Goal: Check status: Check status

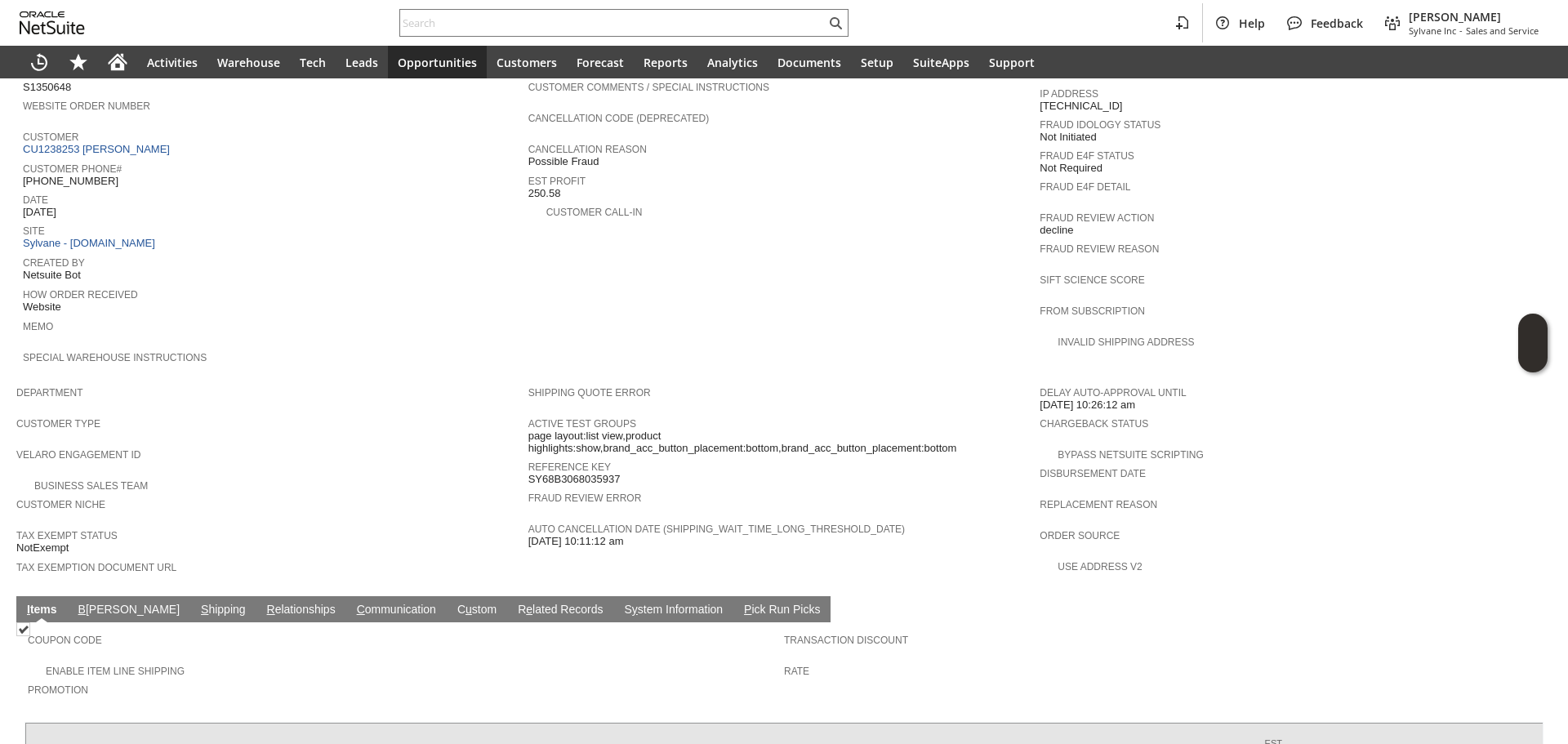
scroll to position [755, 0]
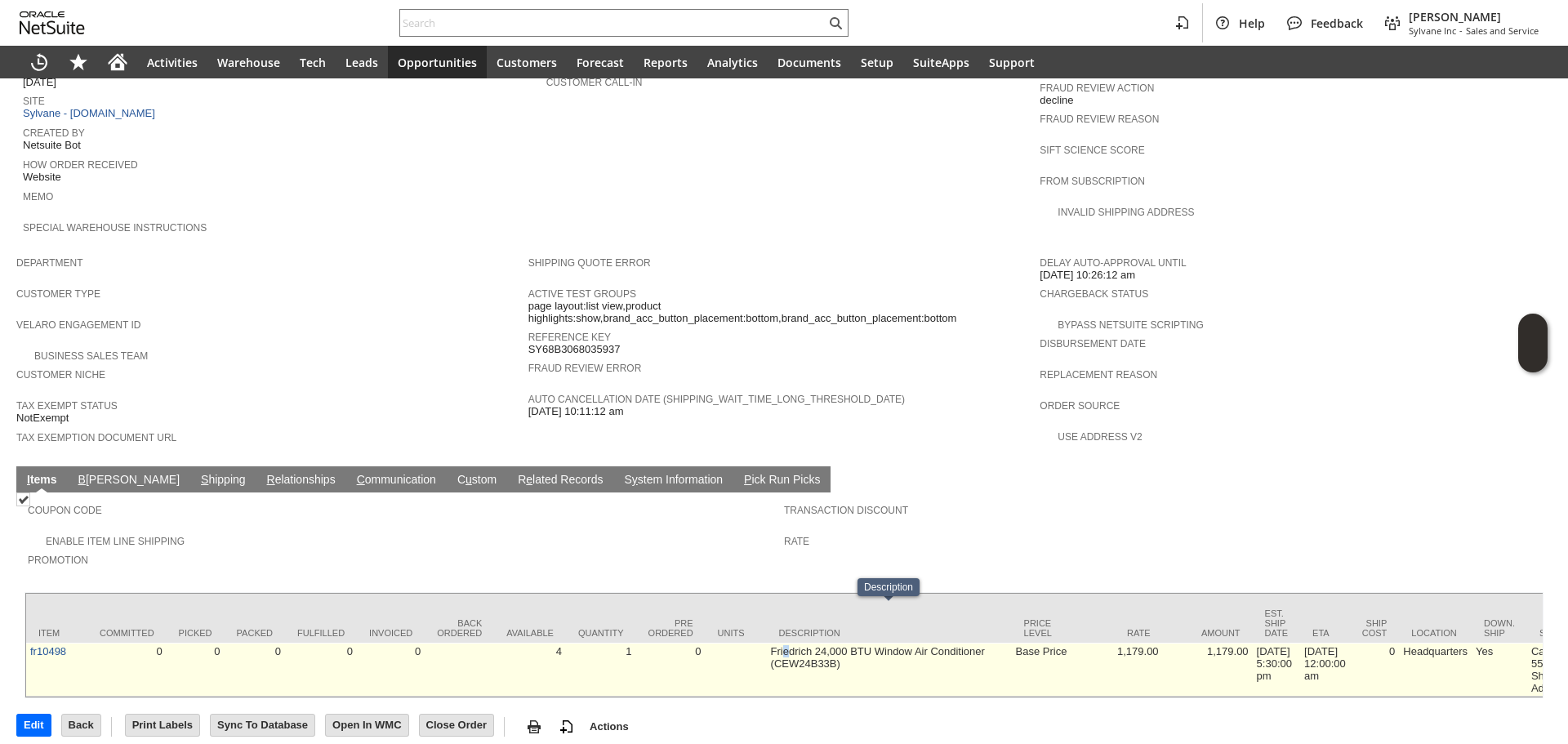
drag, startPoint x: 785, startPoint y: 605, endPoint x: 789, endPoint y: 618, distance: 13.6
click at [788, 643] on td "Friedrich 24,000 BTU Window Air Conditioner (CEW24B33B)" at bounding box center [889, 670] width 245 height 54
click at [777, 619] on div at bounding box center [777, 619] width 0 height 0
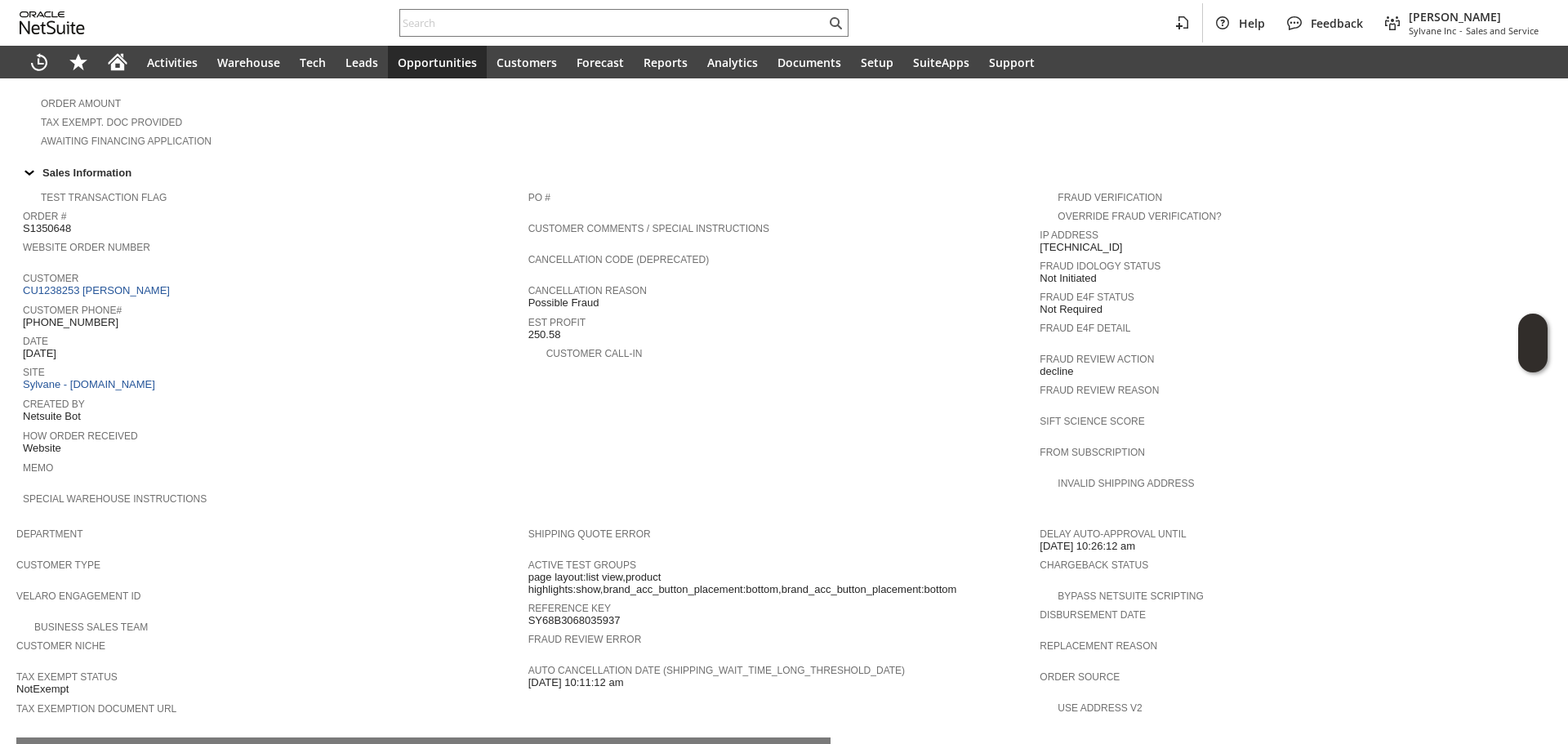
scroll to position [408, 0]
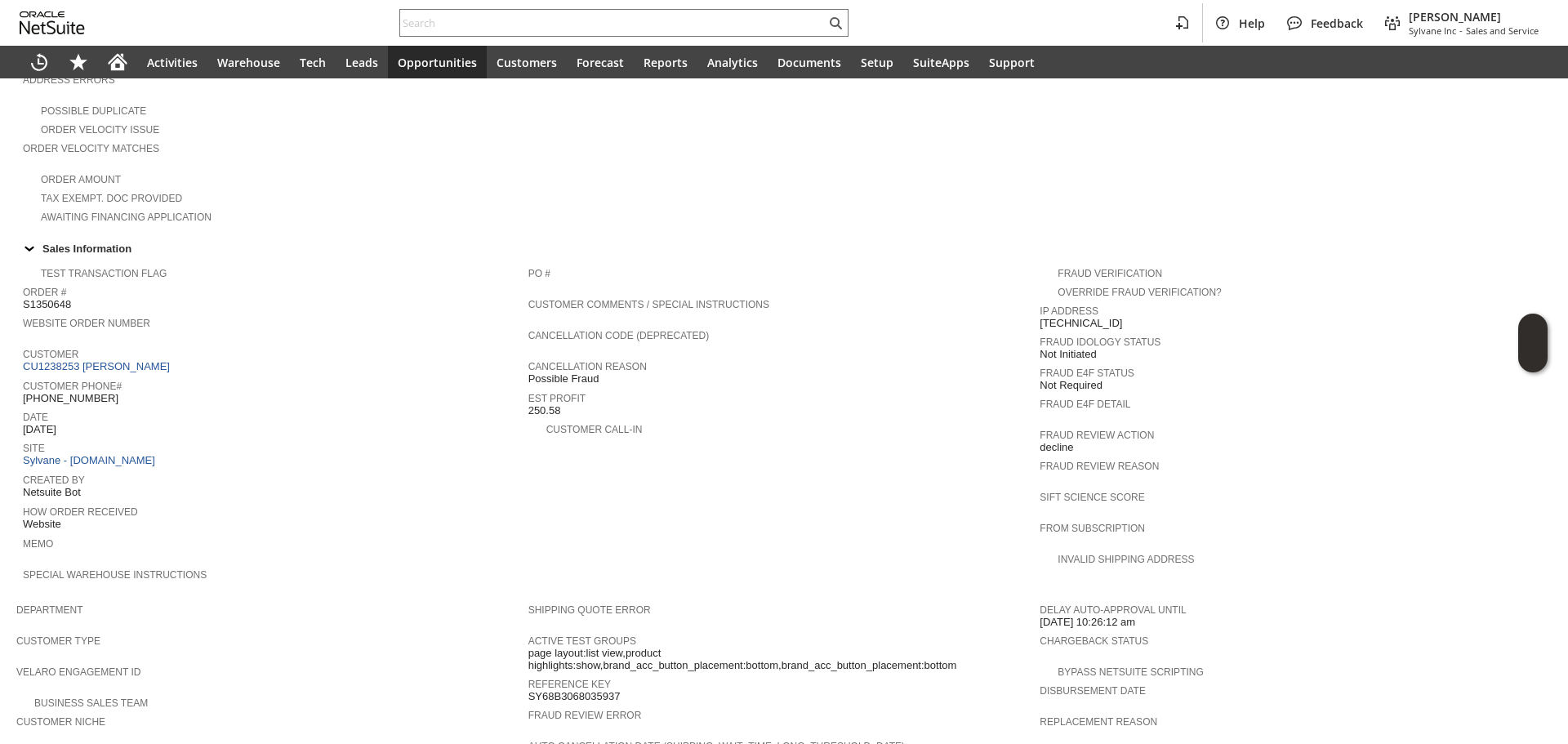
click at [561, 516] on td "PO # Customer Comments / Special Instructions Cancellation Code (deprecated) Ca…" at bounding box center [784, 427] width 512 height 337
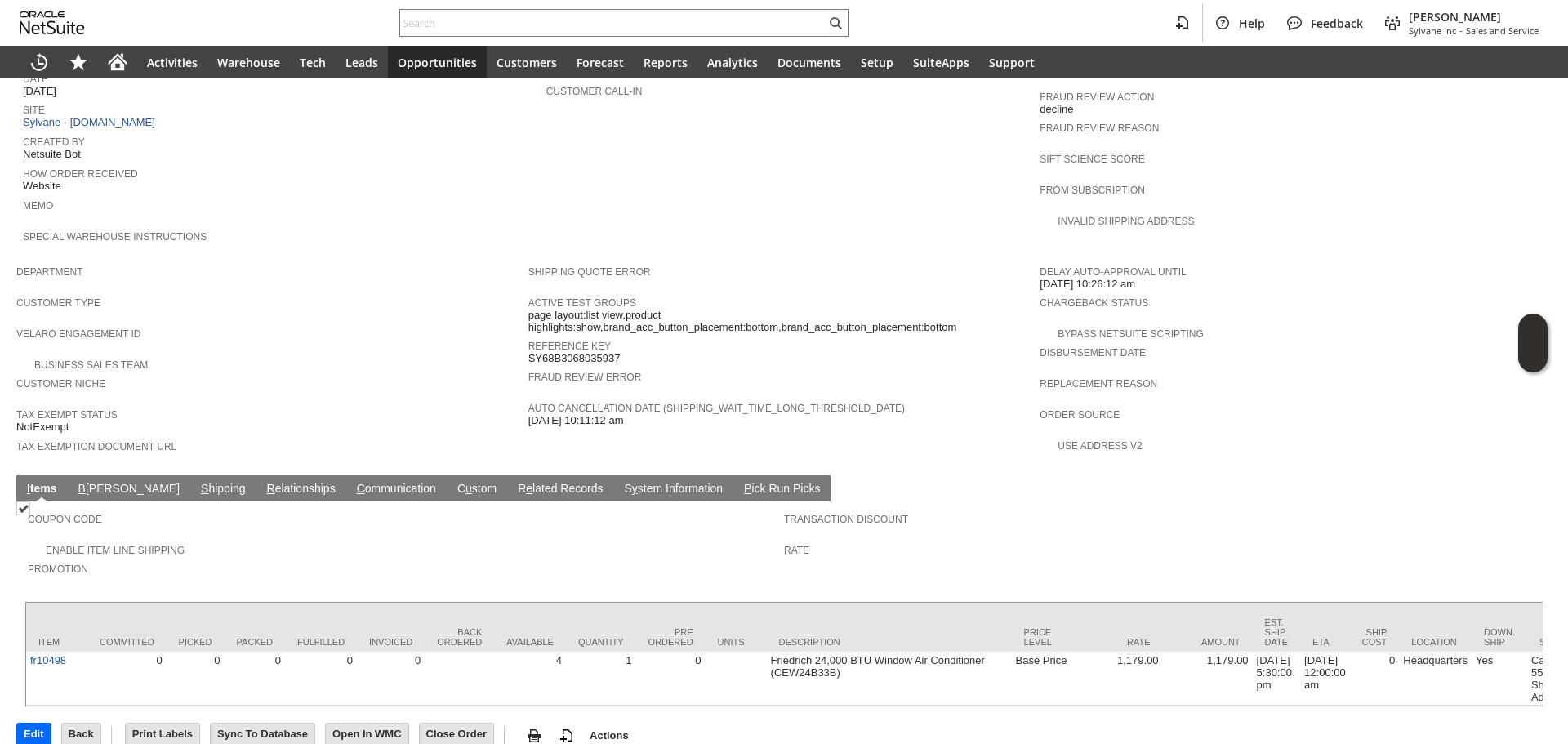
scroll to position [755, 0]
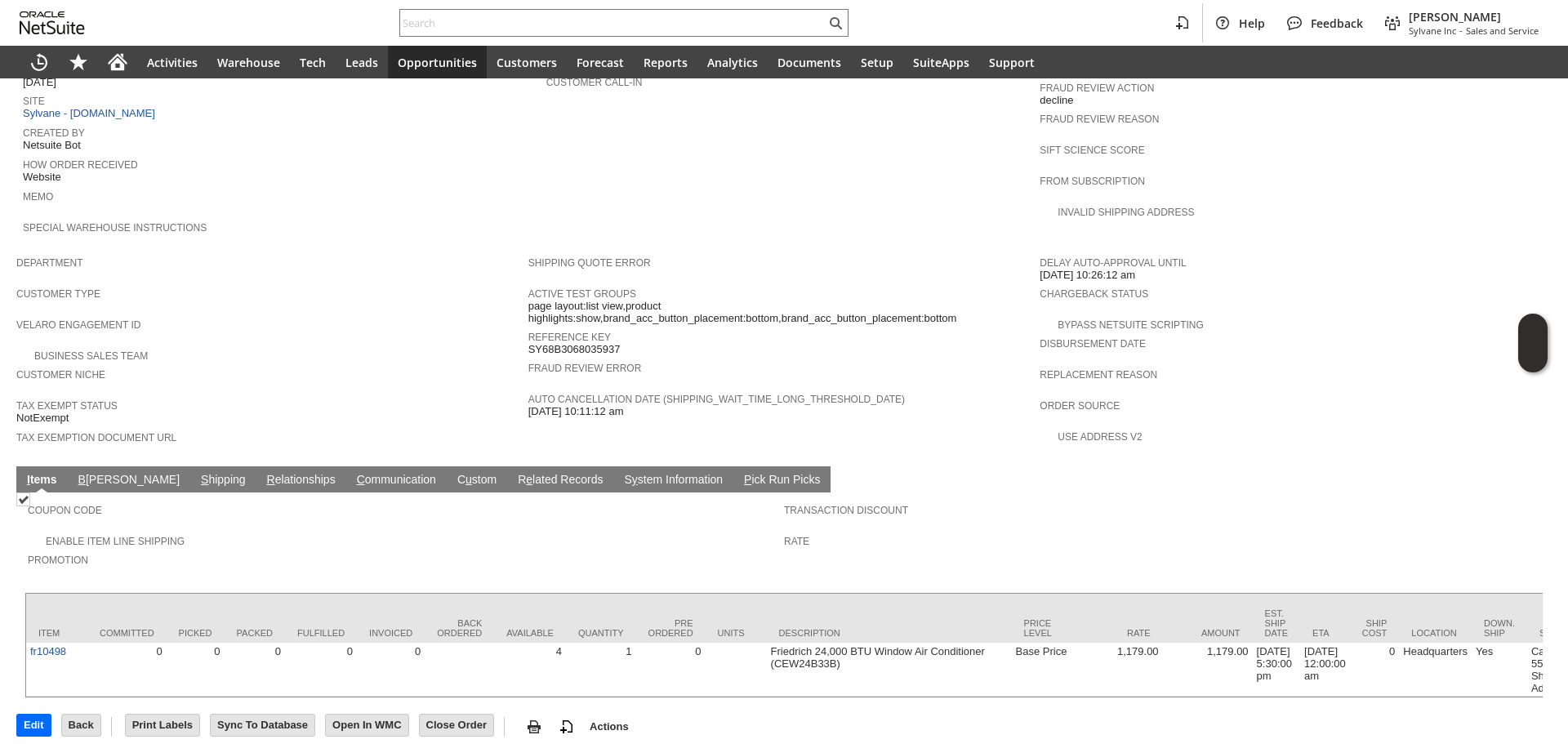
click at [79, 473] on span "B" at bounding box center [82, 479] width 7 height 13
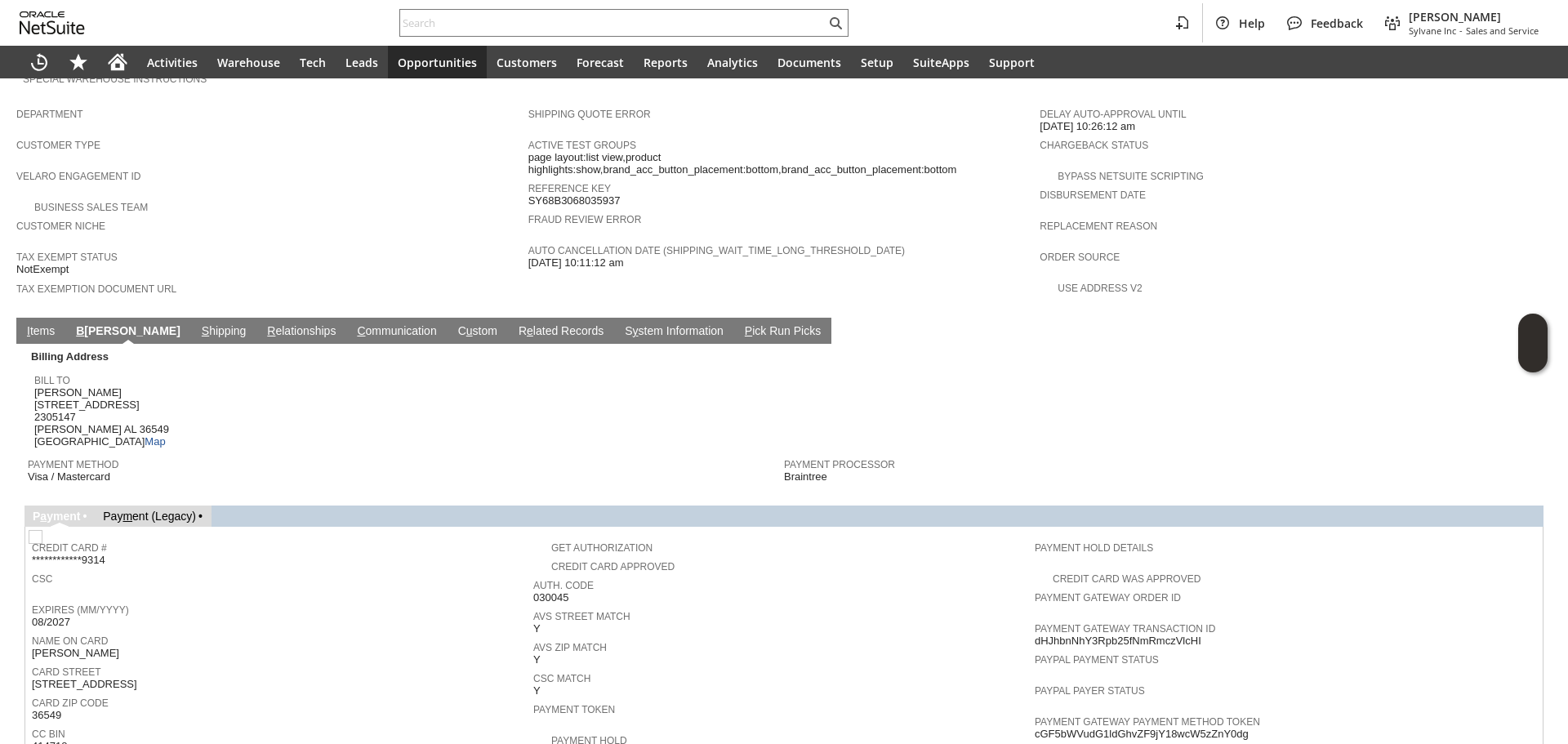
scroll to position [945, 0]
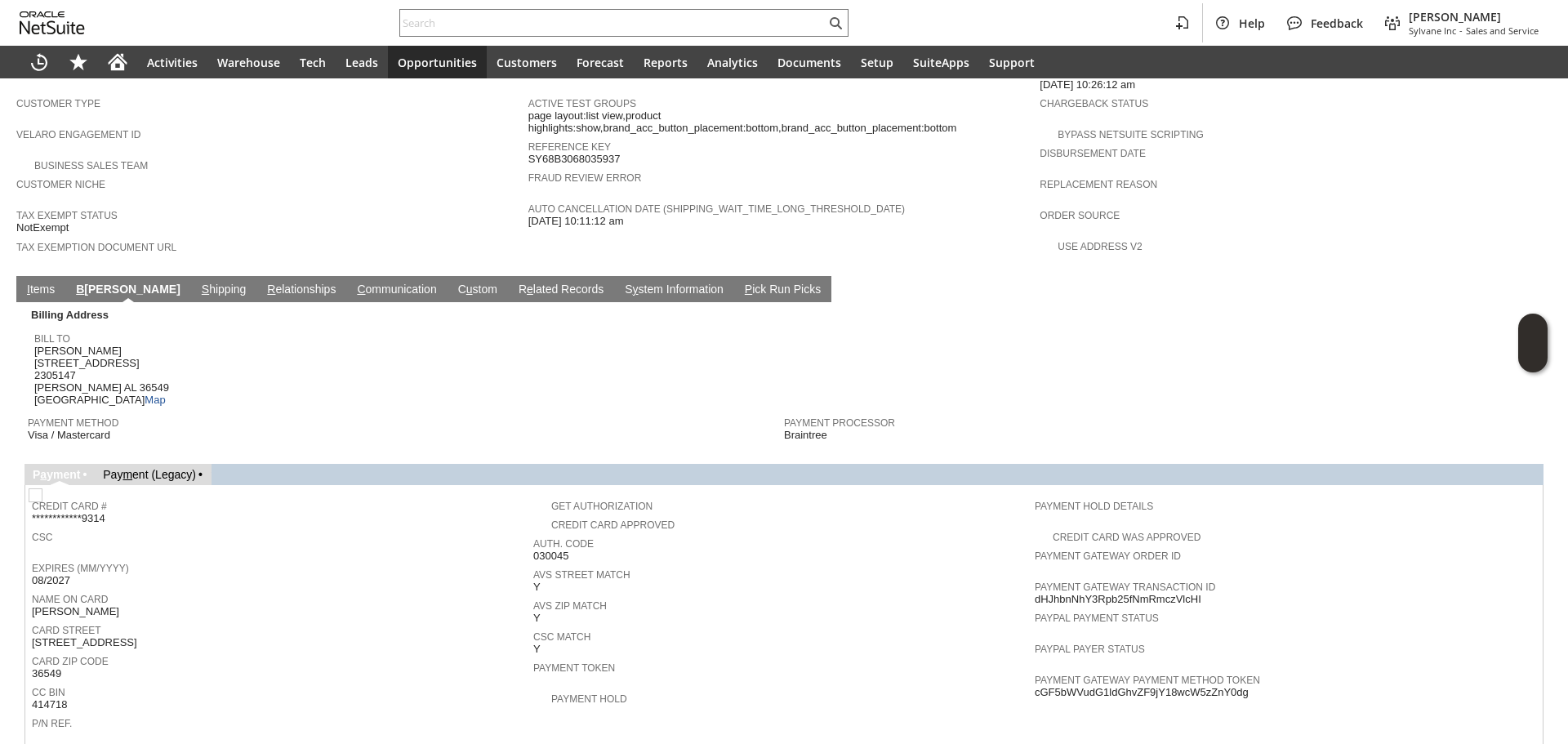
drag, startPoint x: 321, startPoint y: 455, endPoint x: 223, endPoint y: 388, distance: 118.7
click at [320, 491] on td "**********" at bounding box center [283, 509] width 502 height 35
click at [34, 283] on link "I tems" at bounding box center [40, 290] width 36 height 16
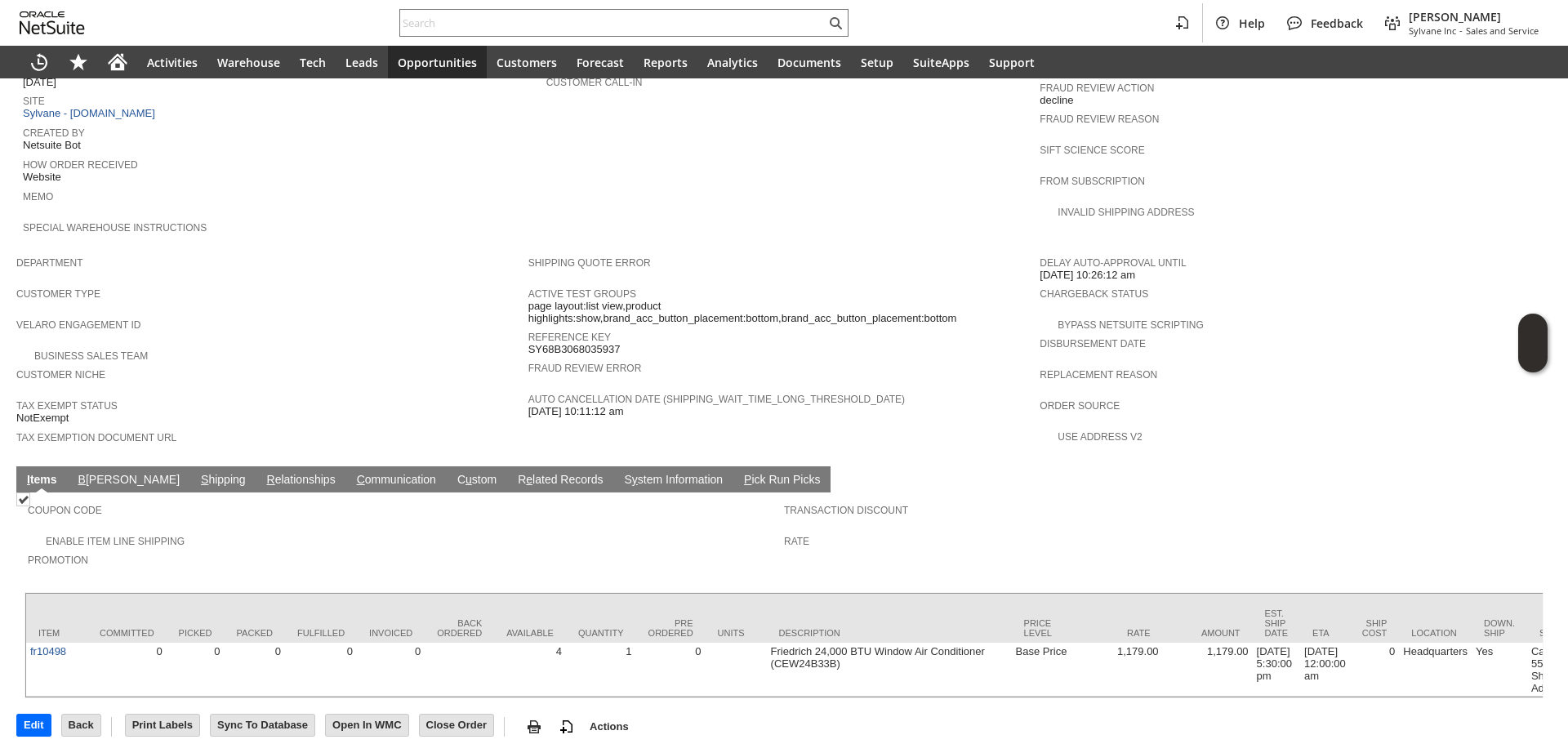
click at [197, 473] on link "S hipping" at bounding box center [223, 481] width 53 height 16
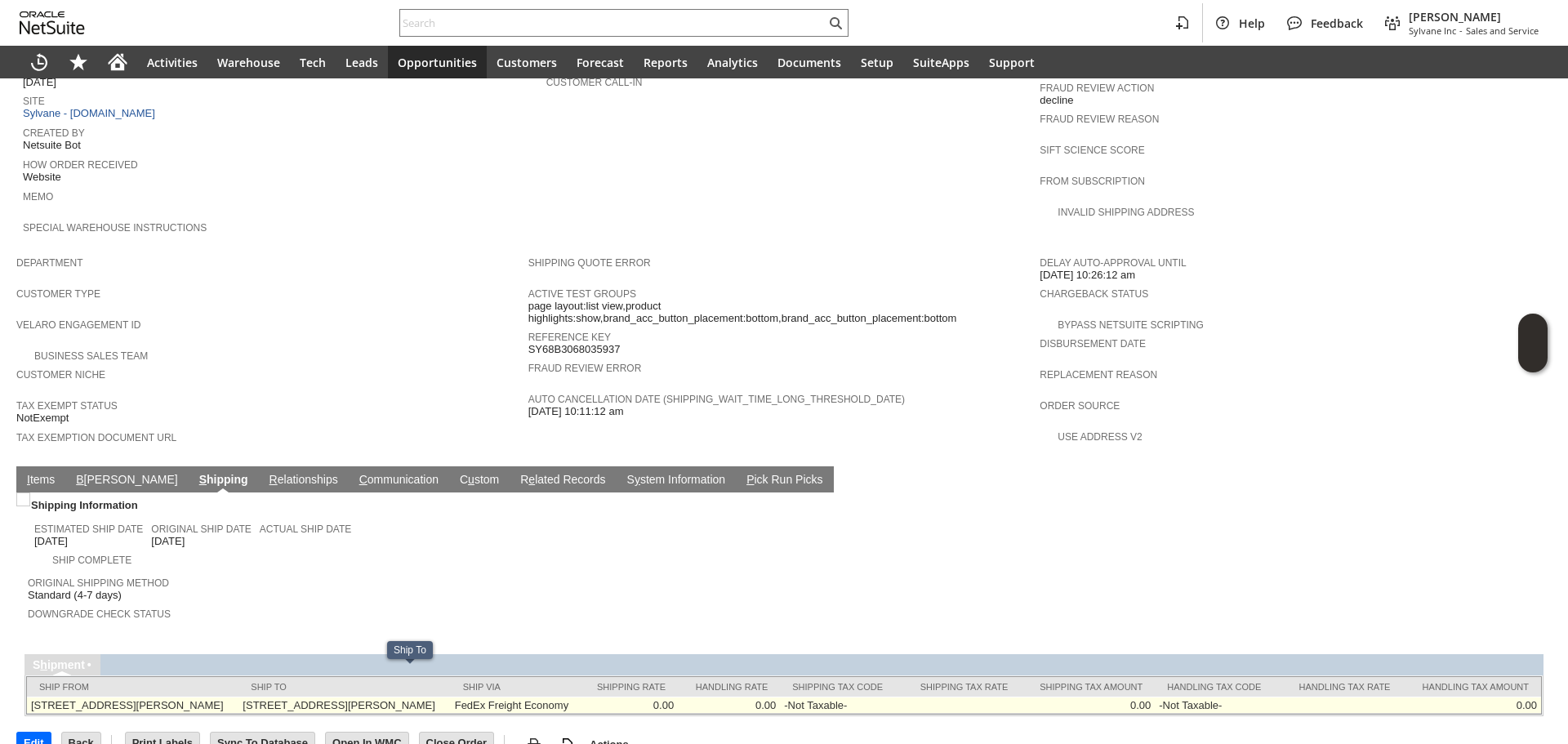
click at [450, 696] on td "[STREET_ADDRESS][PERSON_NAME]" at bounding box center [344, 705] width 211 height 17
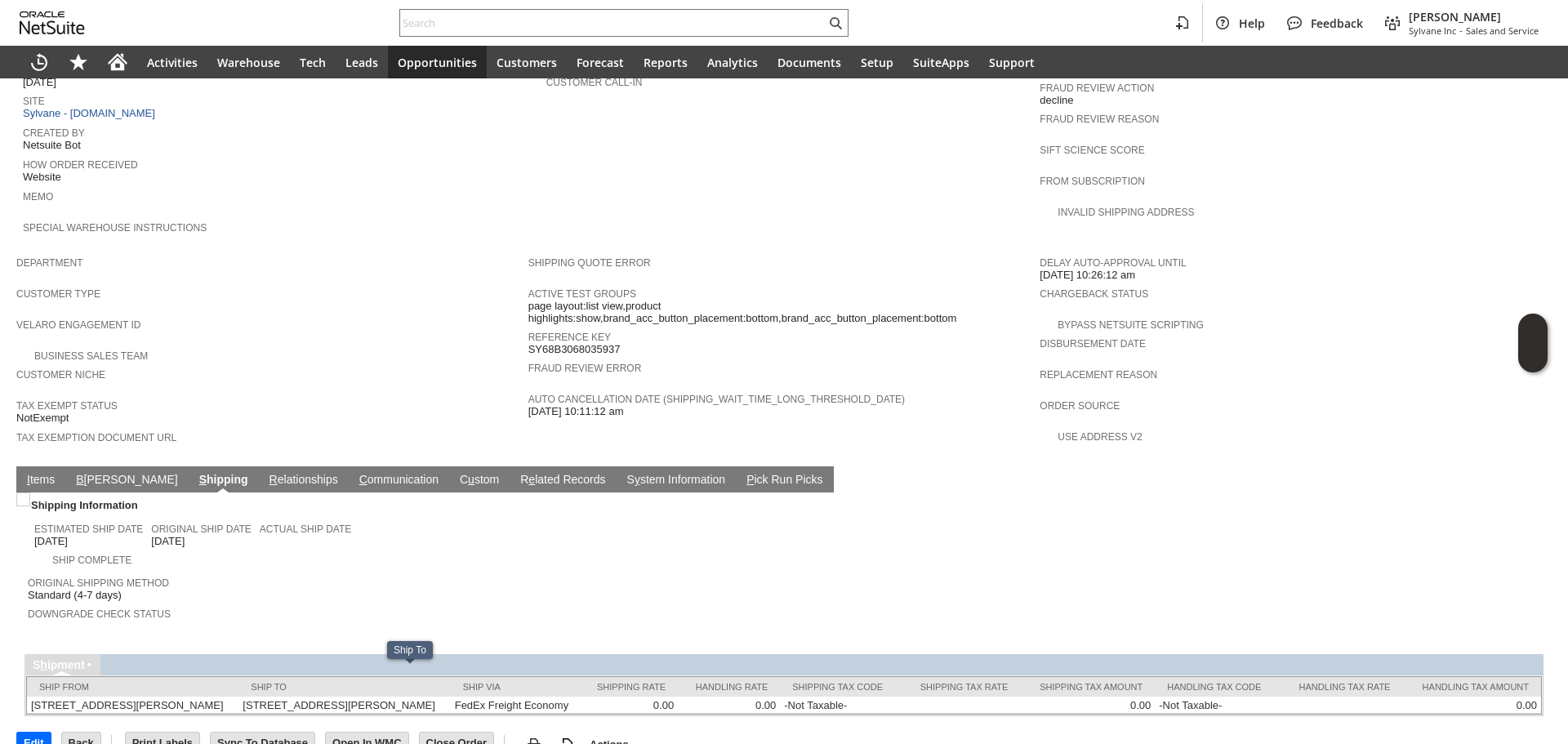
click at [52, 466] on td "I tems" at bounding box center [41, 479] width 49 height 26
click at [51, 473] on link "I tems" at bounding box center [40, 481] width 36 height 16
